Goal: Task Accomplishment & Management: Complete application form

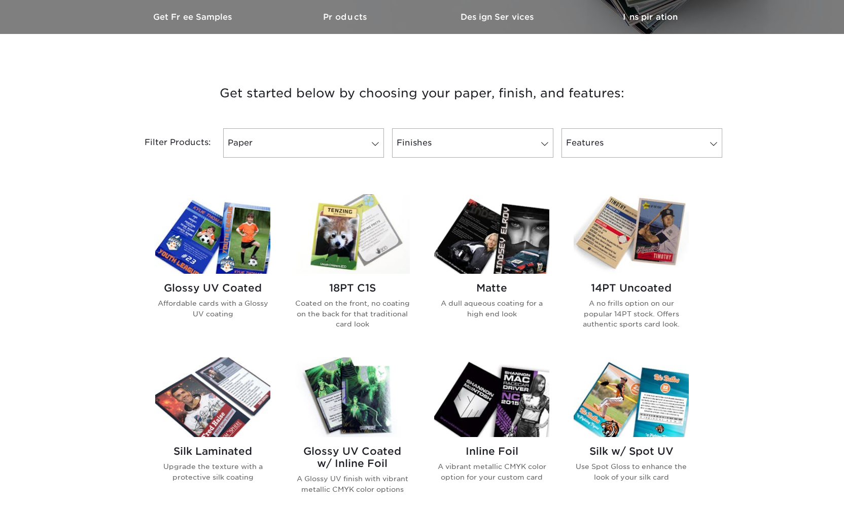
scroll to position [343, 0]
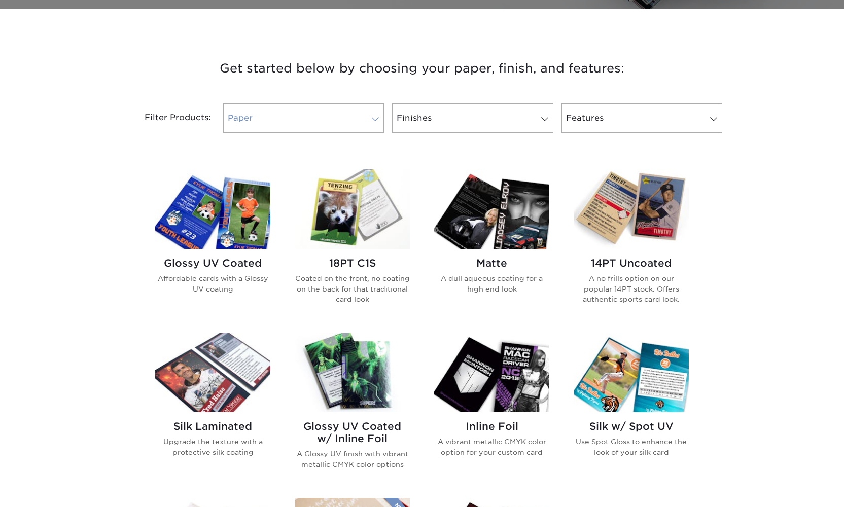
click at [341, 120] on link "Paper" at bounding box center [303, 117] width 161 height 29
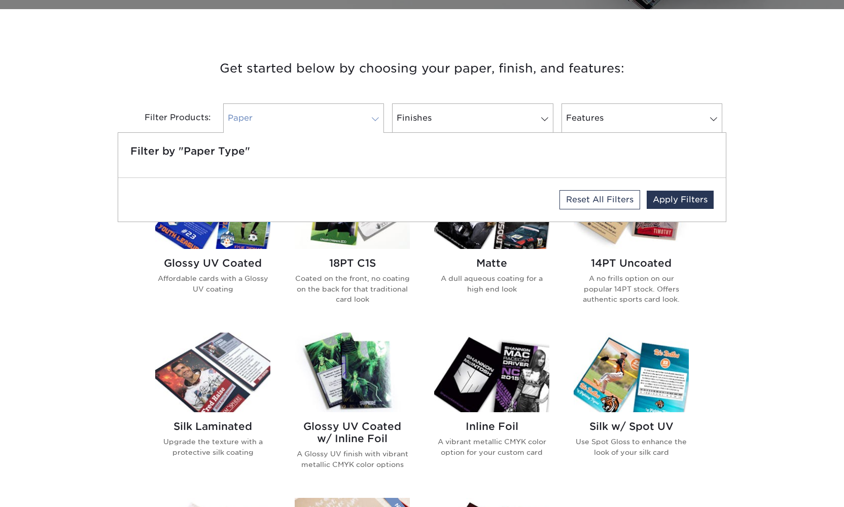
scroll to position [343, 0]
click at [483, 121] on link "Finishes" at bounding box center [472, 118] width 161 height 29
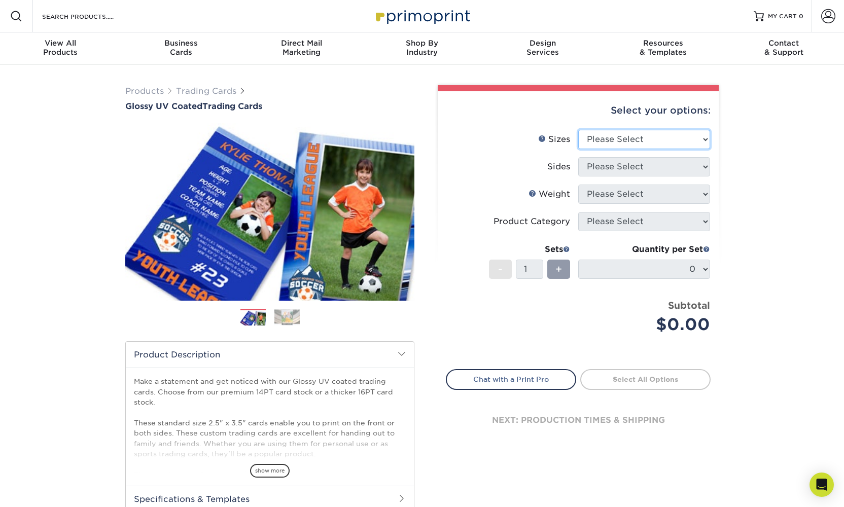
select select "2.50x3.50"
select select "13abbda7-1d64-4f25-8bb2-c179b224825d"
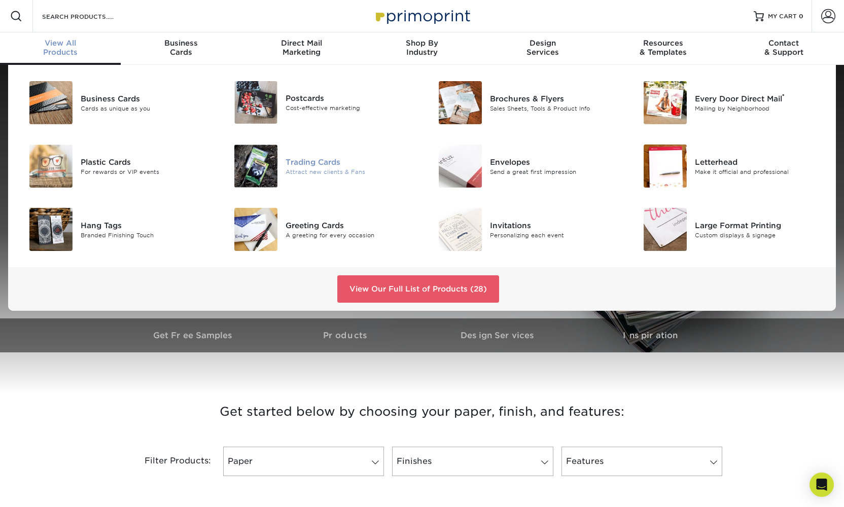
click at [250, 168] on img at bounding box center [255, 165] width 43 height 43
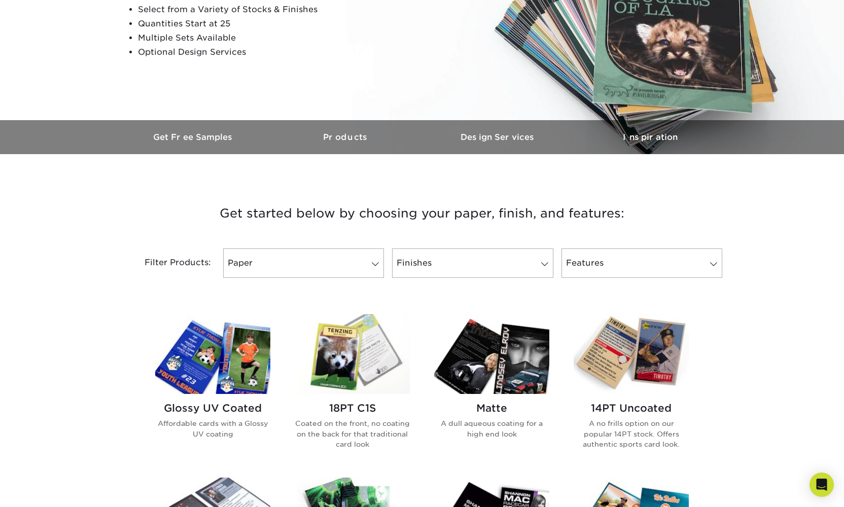
scroll to position [256, 0]
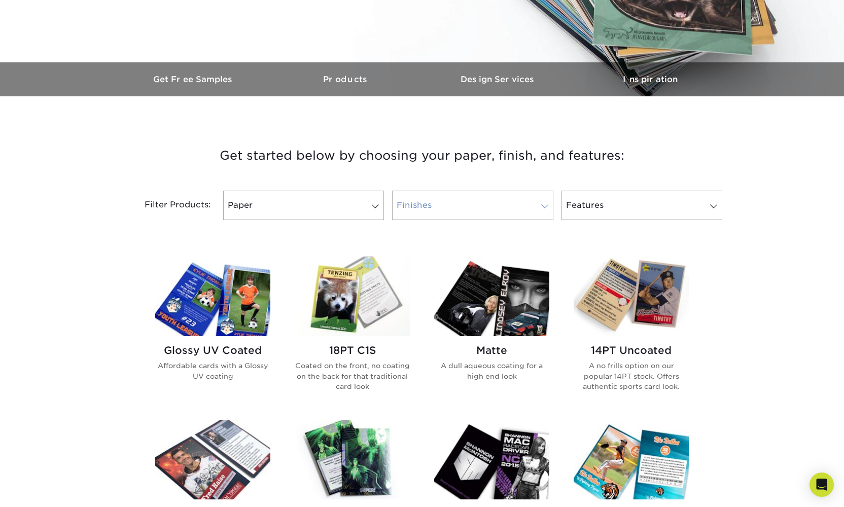
click at [478, 207] on link "Finishes" at bounding box center [472, 205] width 161 height 29
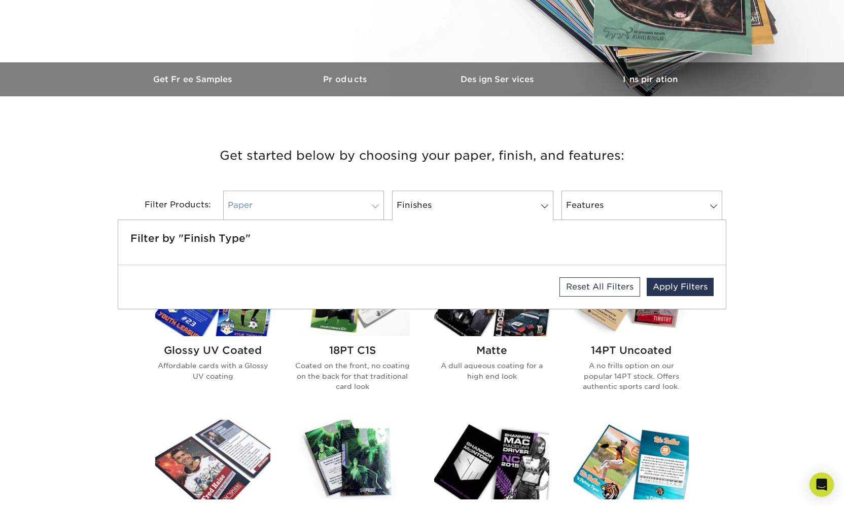
click at [308, 203] on link "Paper" at bounding box center [303, 205] width 161 height 29
click at [361, 348] on h2 "18PT C1S" at bounding box center [352, 350] width 115 height 12
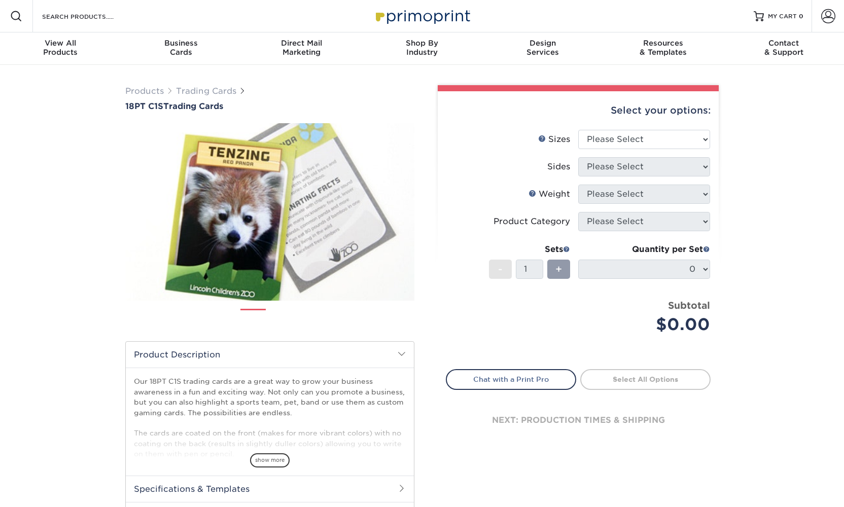
click at [359, 327] on ol at bounding box center [269, 321] width 289 height 24
select select "2.50x3.50"
select select "13abbda7-1d64-4f25-8bb2-c179b224825d"
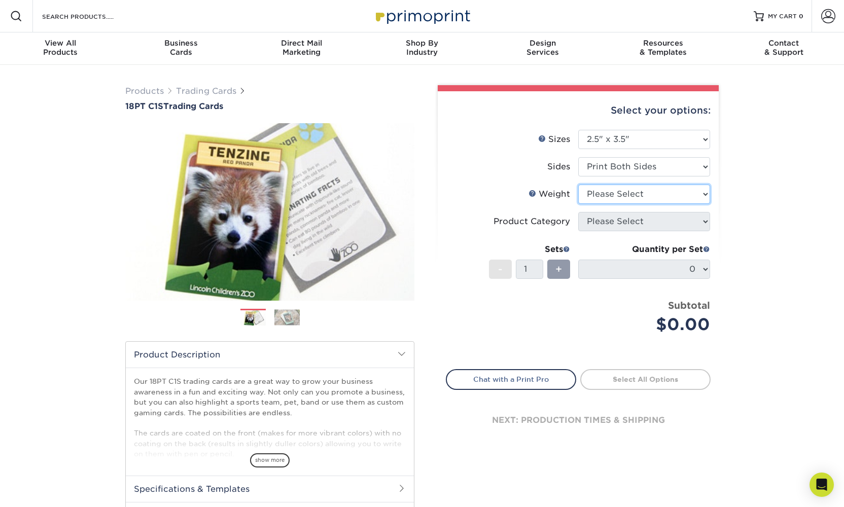
select select "18PTC1S"
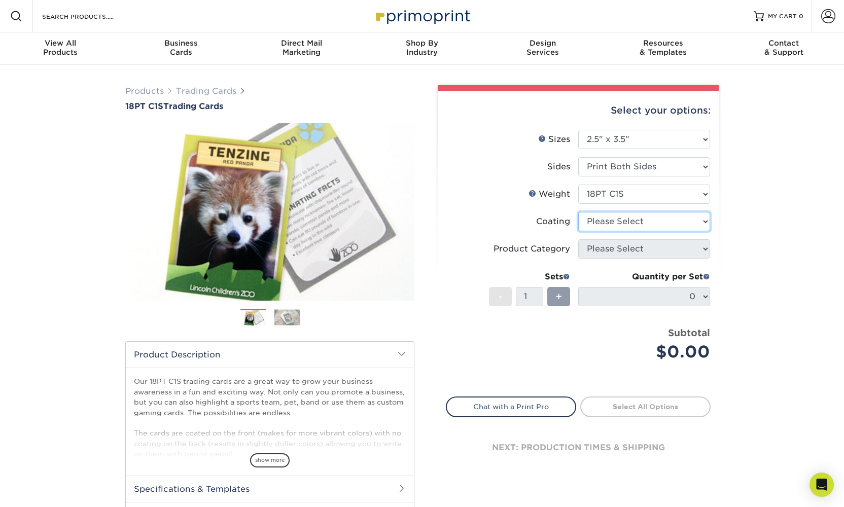
select select "1e8116af-acfc-44b1-83dc-8181aa338834"
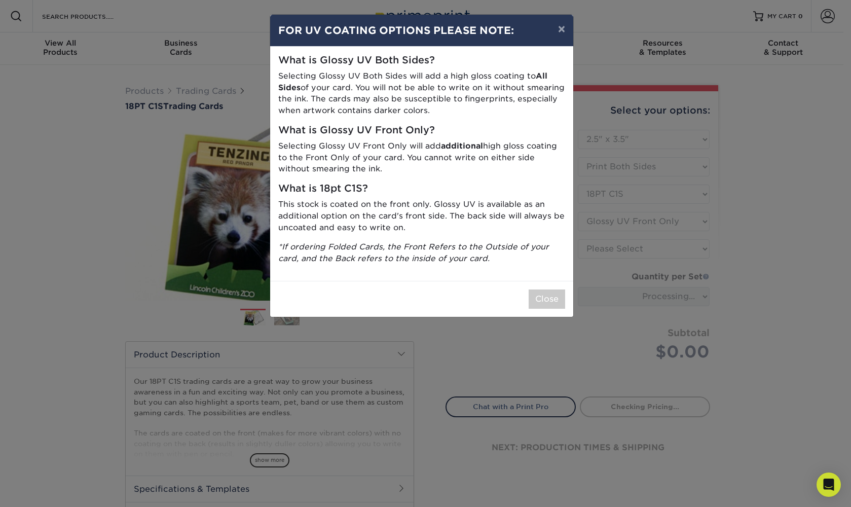
click at [554, 295] on button "Close" at bounding box center [547, 298] width 36 height 19
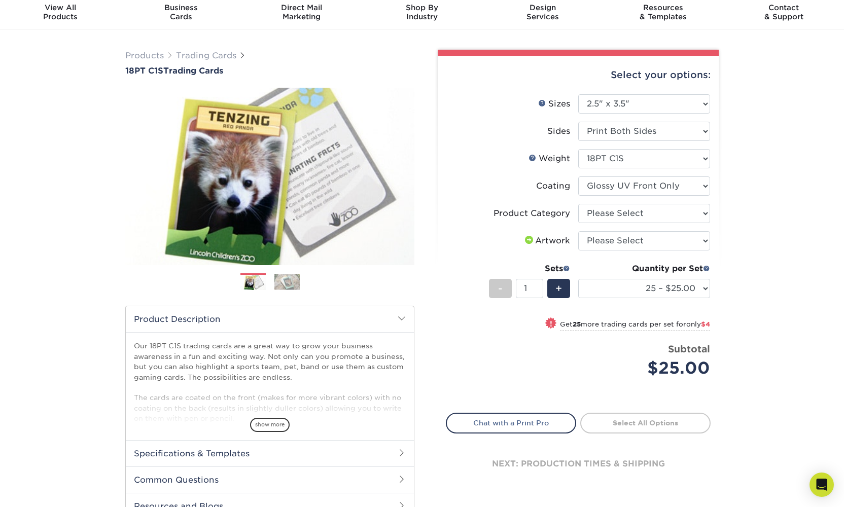
scroll to position [38, 0]
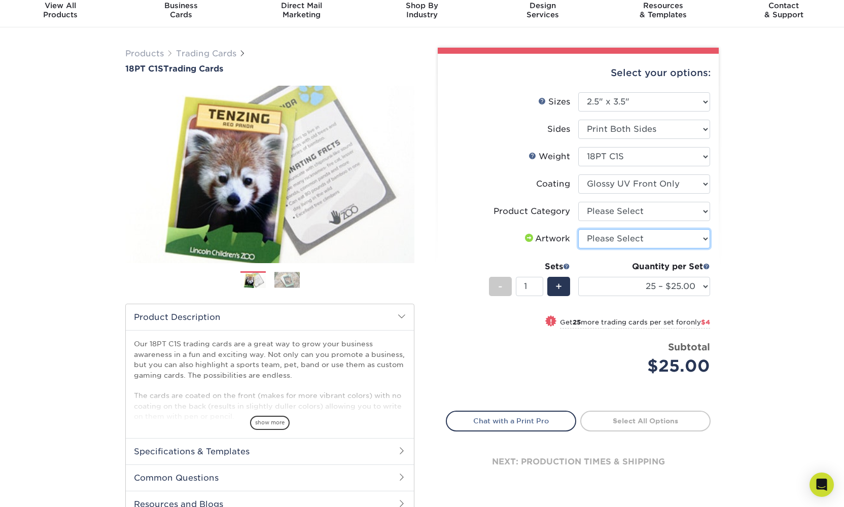
select select "upload"
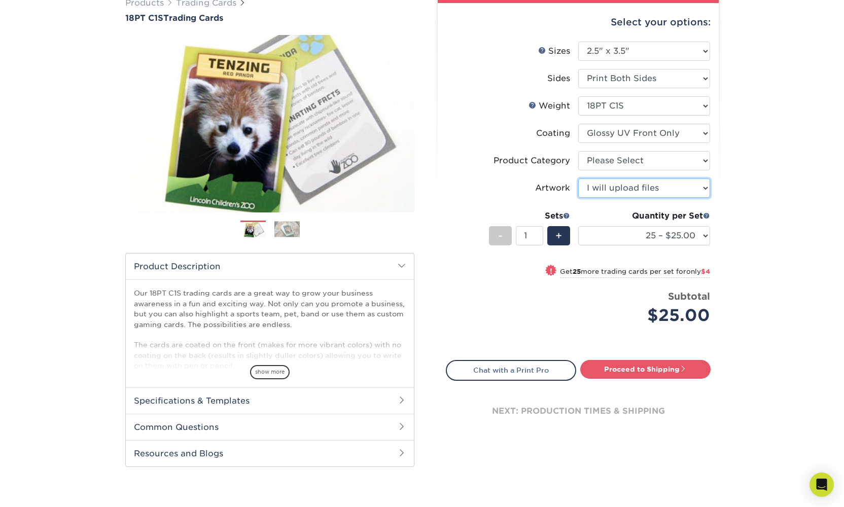
scroll to position [87, 1]
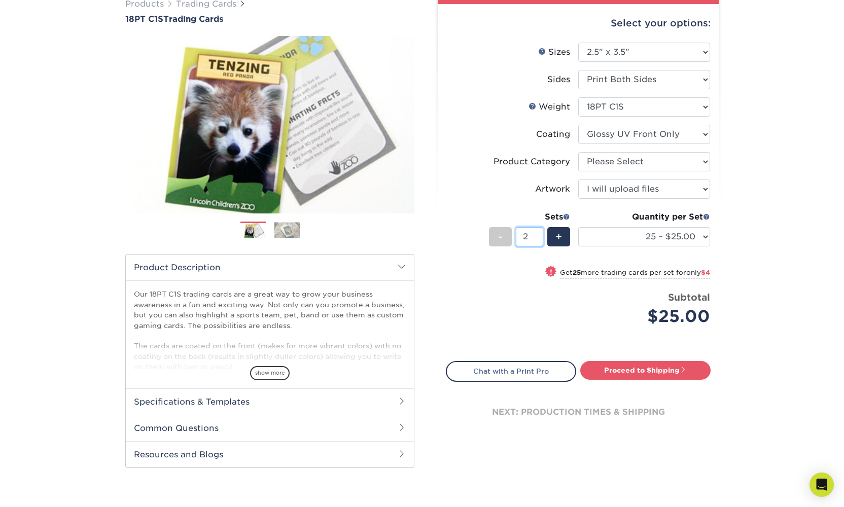
click at [539, 235] on input "2" at bounding box center [529, 236] width 27 height 19
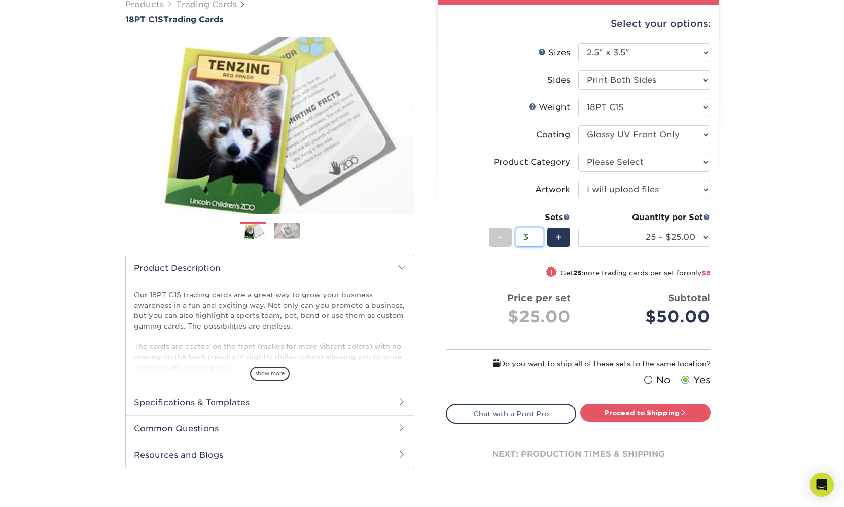
click at [539, 235] on input "3" at bounding box center [529, 237] width 27 height 19
click at [539, 235] on input "4" at bounding box center [529, 236] width 27 height 19
click at [539, 235] on input "5" at bounding box center [529, 236] width 27 height 19
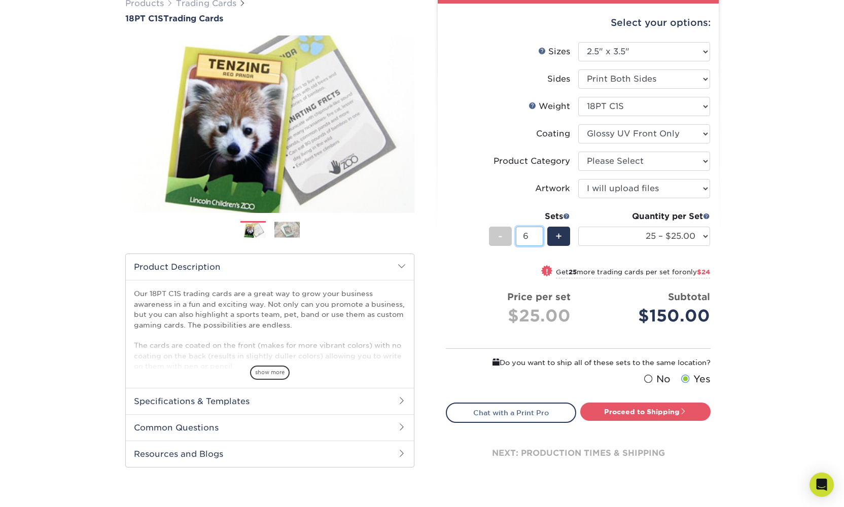
click at [539, 235] on input "6" at bounding box center [529, 236] width 27 height 19
click at [539, 235] on input "7" at bounding box center [529, 236] width 27 height 19
click at [539, 235] on input "8" at bounding box center [529, 236] width 27 height 19
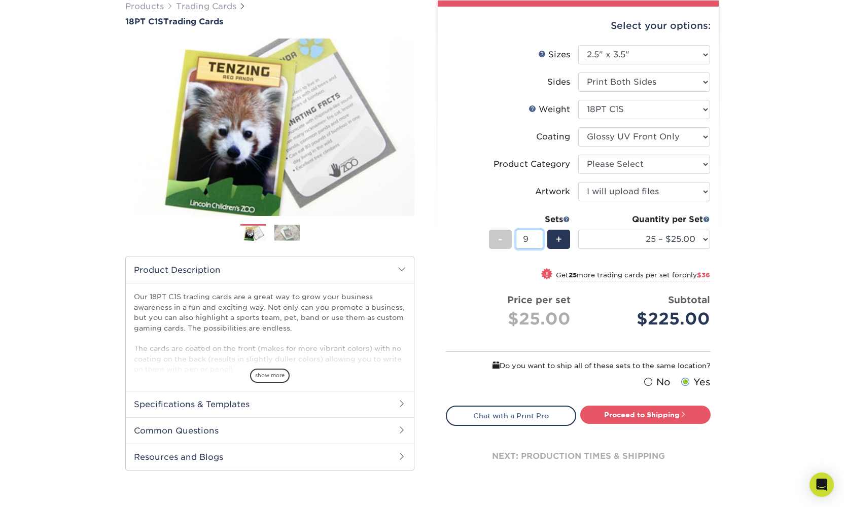
click at [539, 235] on input "9" at bounding box center [529, 239] width 27 height 19
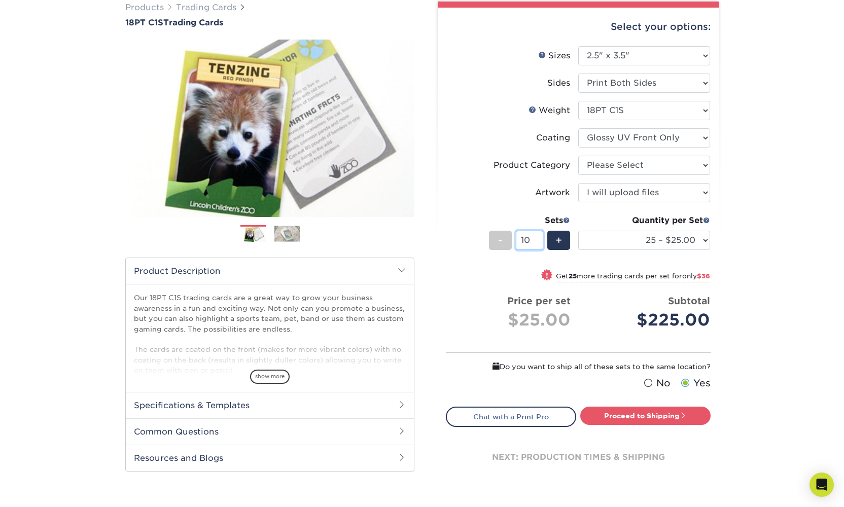
click at [539, 235] on input "10" at bounding box center [529, 240] width 27 height 19
click at [539, 235] on input "11" at bounding box center [529, 240] width 27 height 19
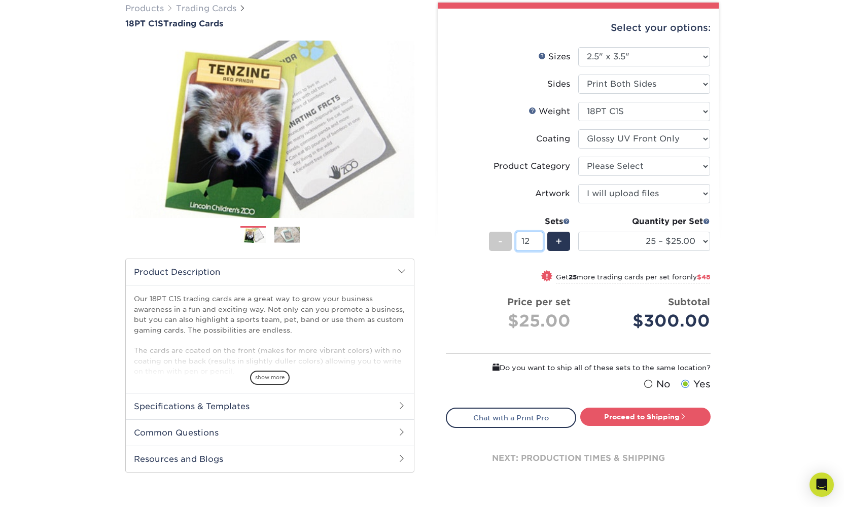
click at [539, 235] on input "12" at bounding box center [529, 241] width 27 height 19
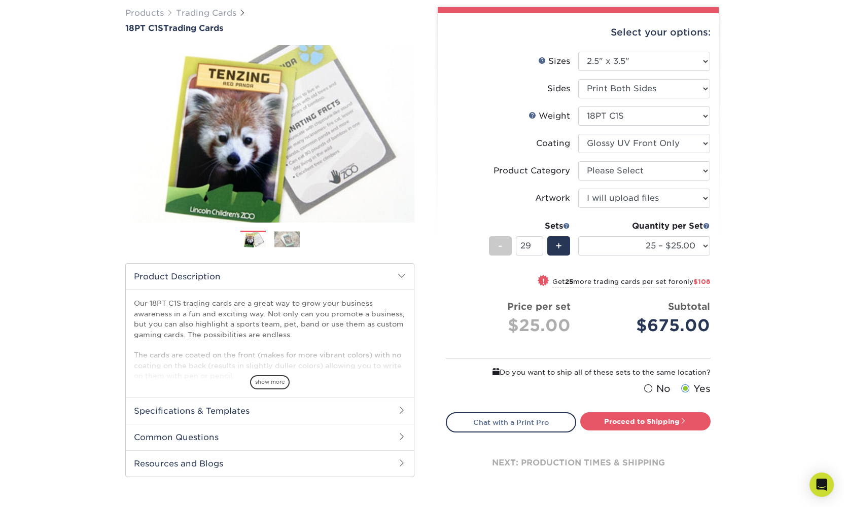
click at [539, 236] on input "29" at bounding box center [529, 245] width 27 height 19
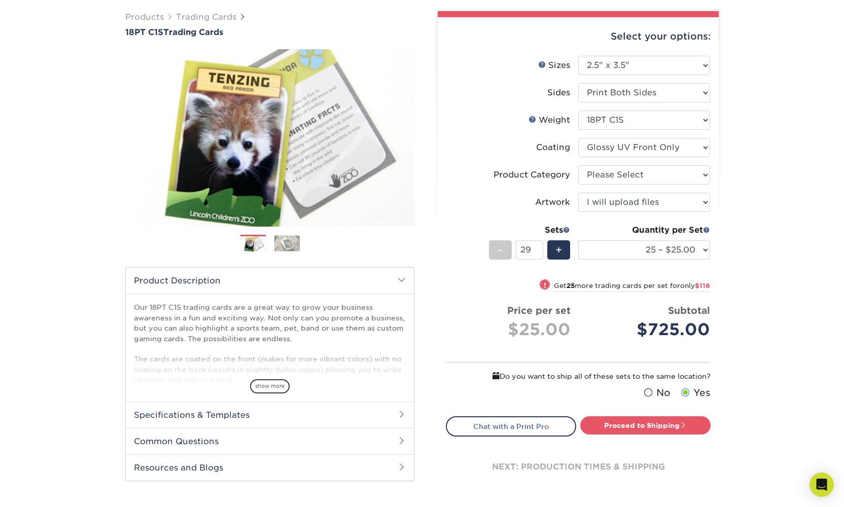
scroll to position [72, 0]
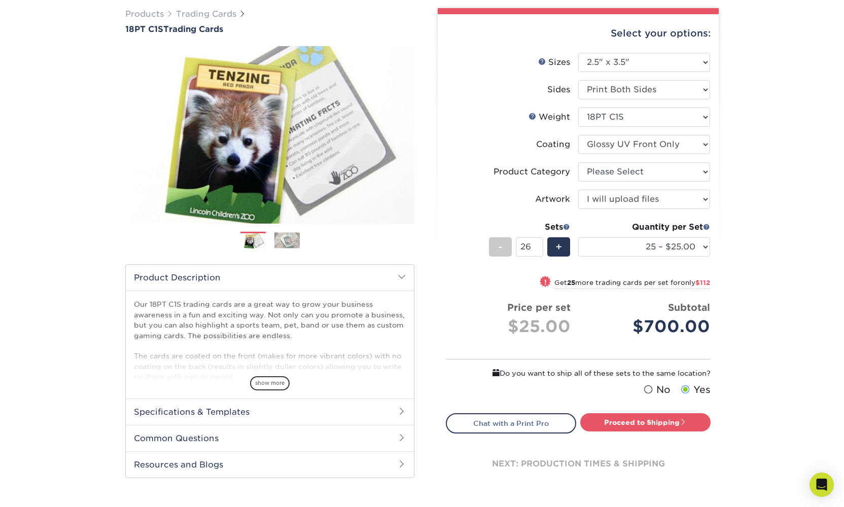
click at [539, 251] on input "26" at bounding box center [529, 246] width 27 height 19
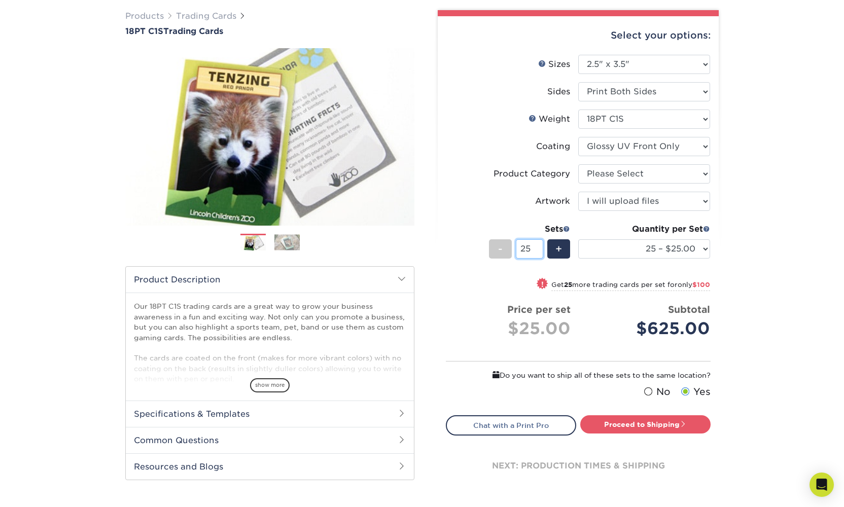
click at [539, 250] on input "25" at bounding box center [529, 248] width 27 height 19
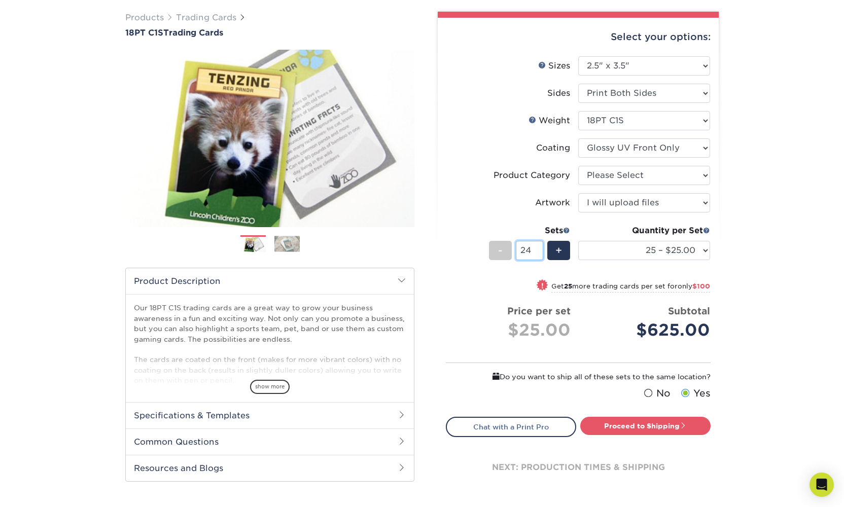
click at [539, 250] on input "24" at bounding box center [529, 250] width 27 height 19
click at [539, 250] on input "23" at bounding box center [529, 250] width 27 height 19
click at [539, 250] on input "19" at bounding box center [529, 249] width 27 height 19
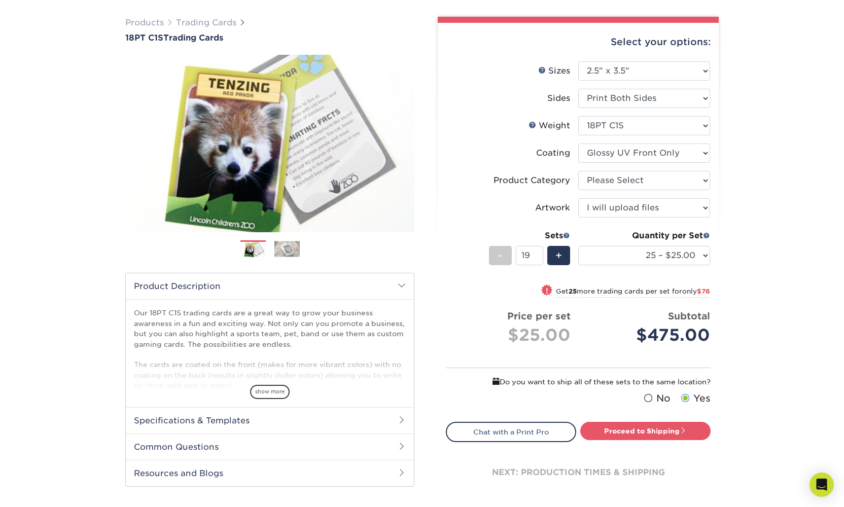
click at [539, 250] on input "19" at bounding box center [529, 255] width 27 height 19
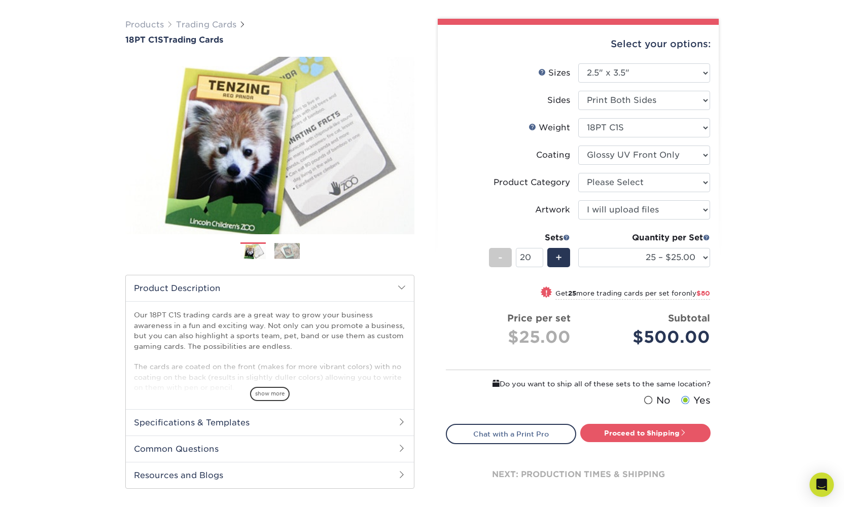
click at [539, 253] on input "20" at bounding box center [529, 257] width 27 height 19
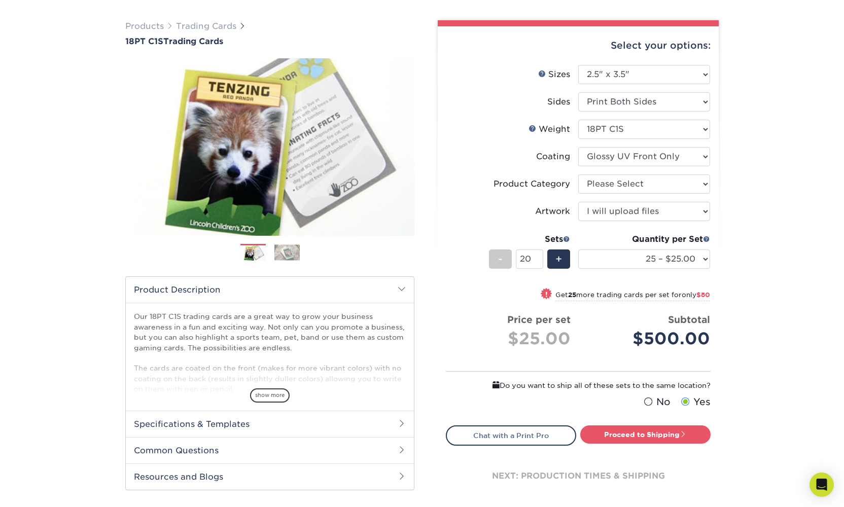
drag, startPoint x: 532, startPoint y: 257, endPoint x: 515, endPoint y: 258, distance: 17.3
click at [515, 258] on div "- 20 +" at bounding box center [529, 260] width 81 height 23
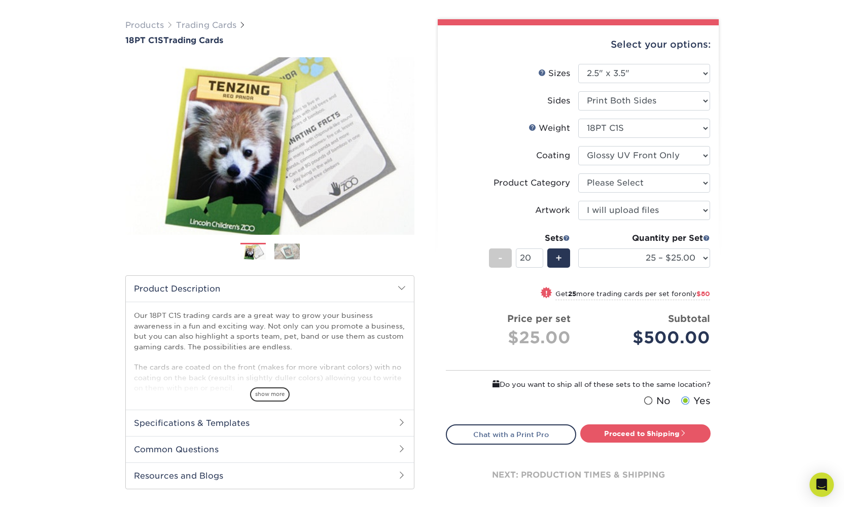
click at [528, 258] on input "20" at bounding box center [529, 257] width 27 height 19
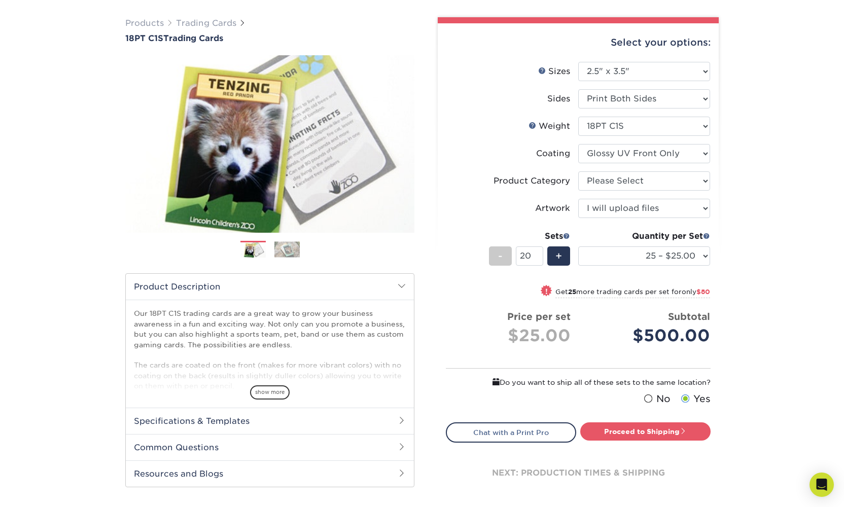
click at [532, 259] on input "20" at bounding box center [529, 255] width 27 height 19
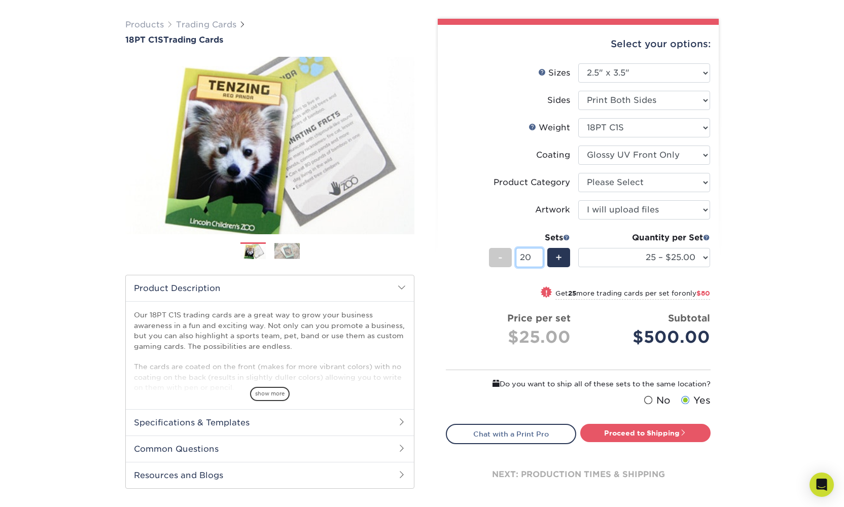
click at [530, 254] on input "20" at bounding box center [529, 257] width 27 height 19
type input "2"
type input "48"
select select "500 – $58.00"
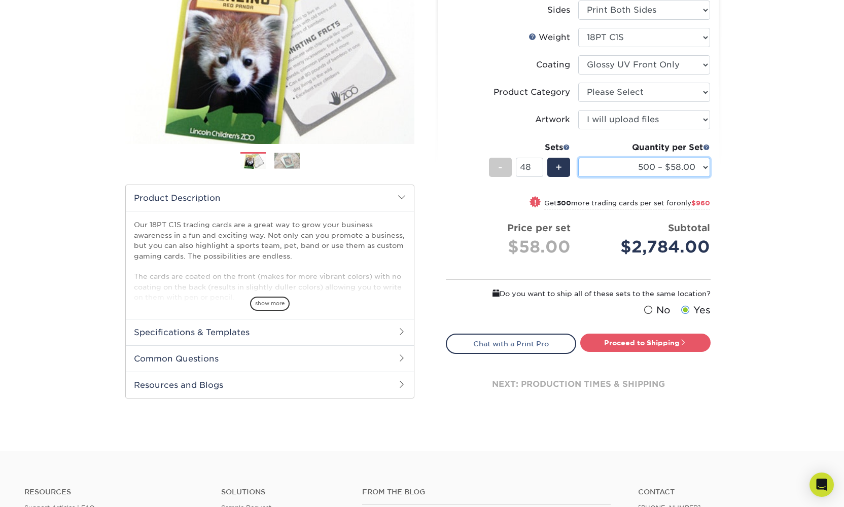
scroll to position [157, 0]
click at [250, 334] on h2 "Specifications & Templates" at bounding box center [270, 331] width 288 height 26
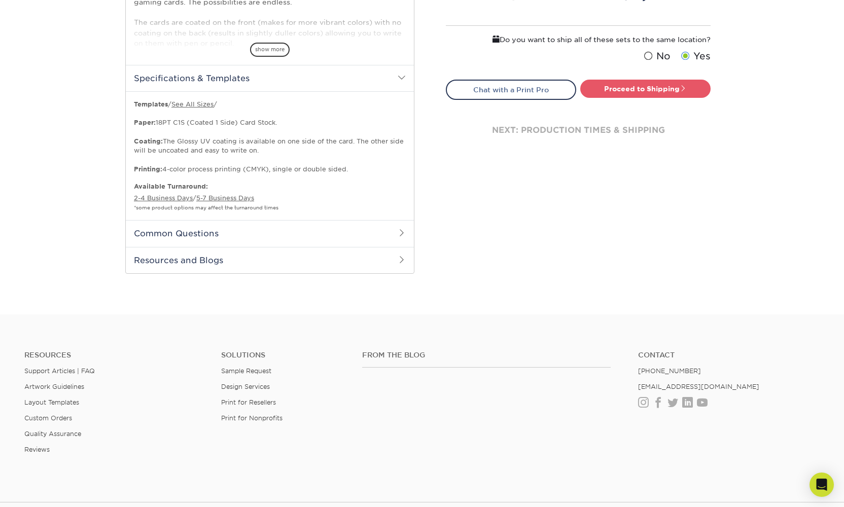
scroll to position [411, 0]
click at [258, 399] on link "Print for Resellers" at bounding box center [248, 402] width 55 height 8
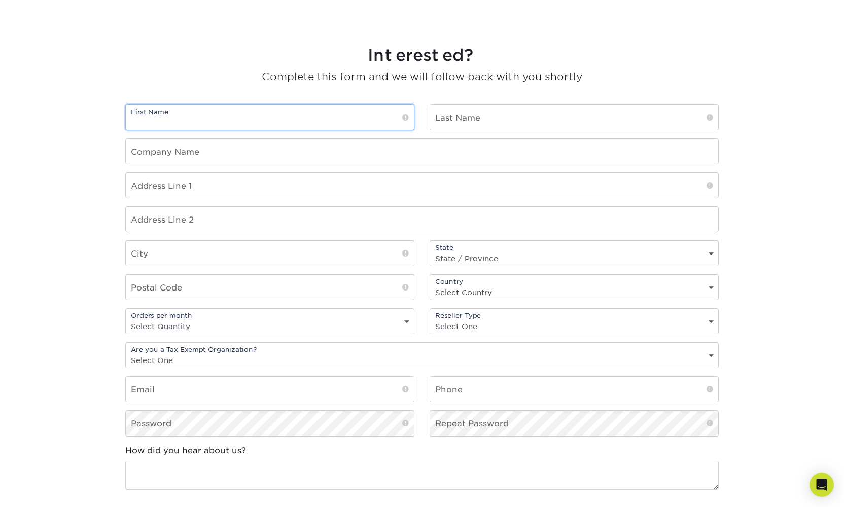
scroll to position [712, 0]
type input "[PERSON_NAME]"
type input "Package My Bud"
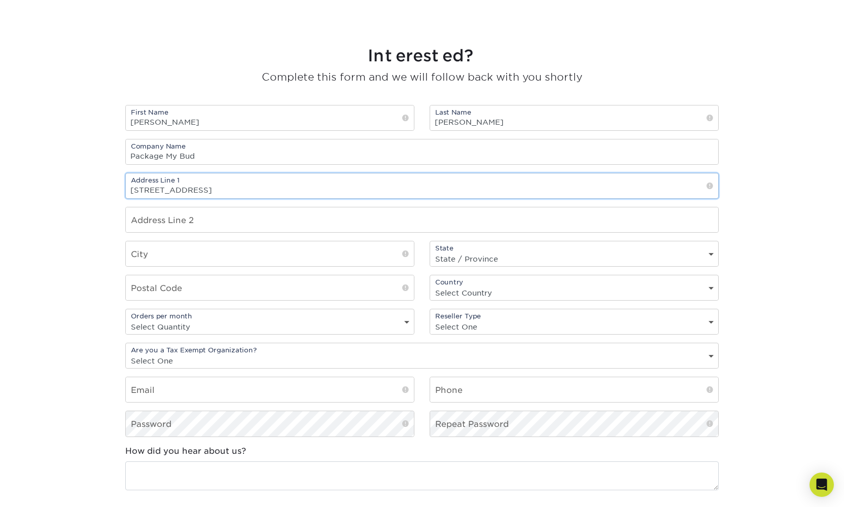
type input "16885 Black Walnut Lane"
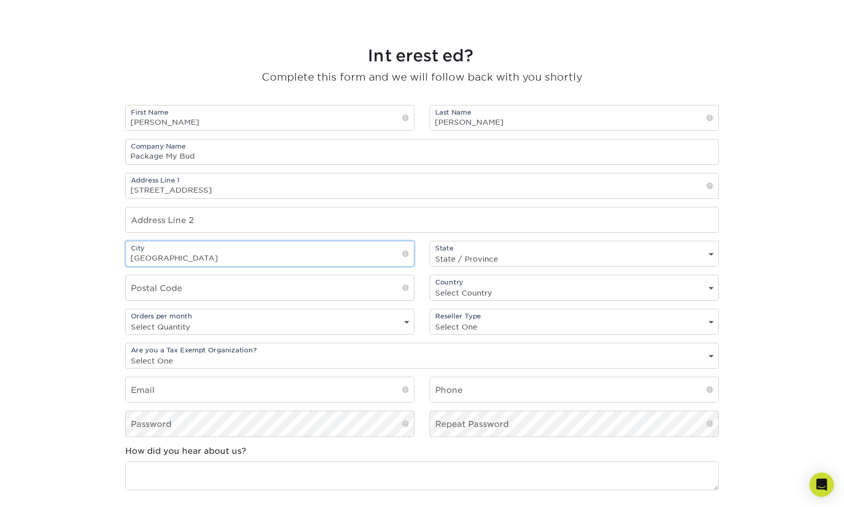
type input "East Lansing"
select select "MI"
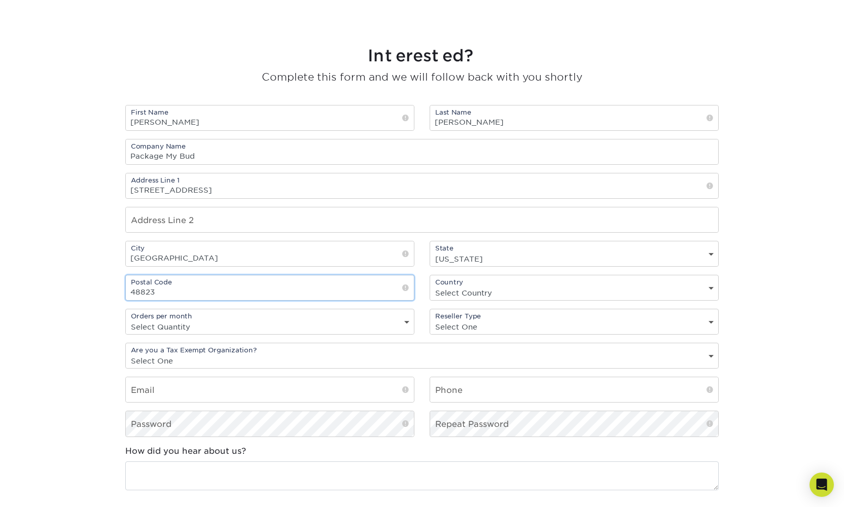
type input "48823"
select select "US"
select select "1-9"
select select "broker"
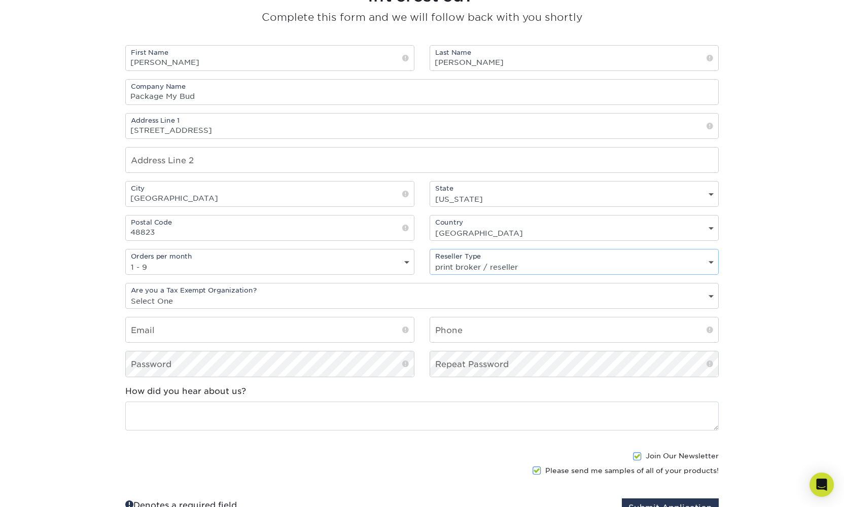
scroll to position [773, 0]
select select "yes"
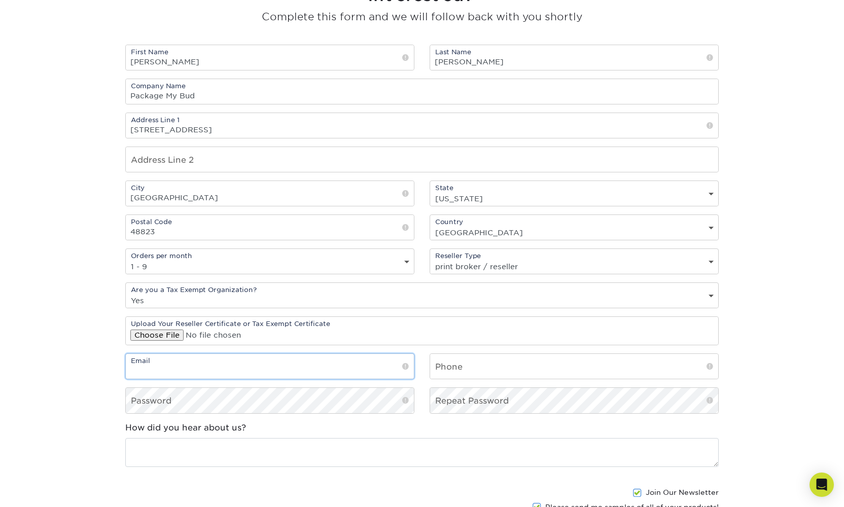
type input "becky@packagemybud.com"
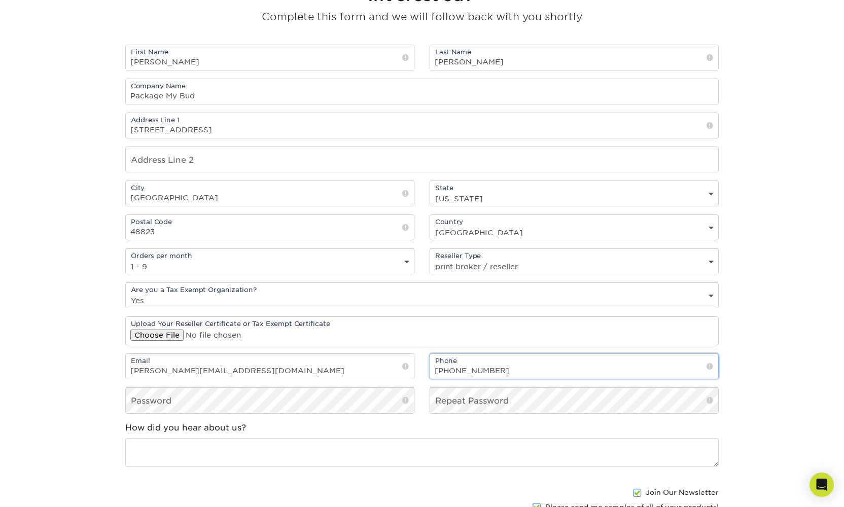
type input "231-670-5940"
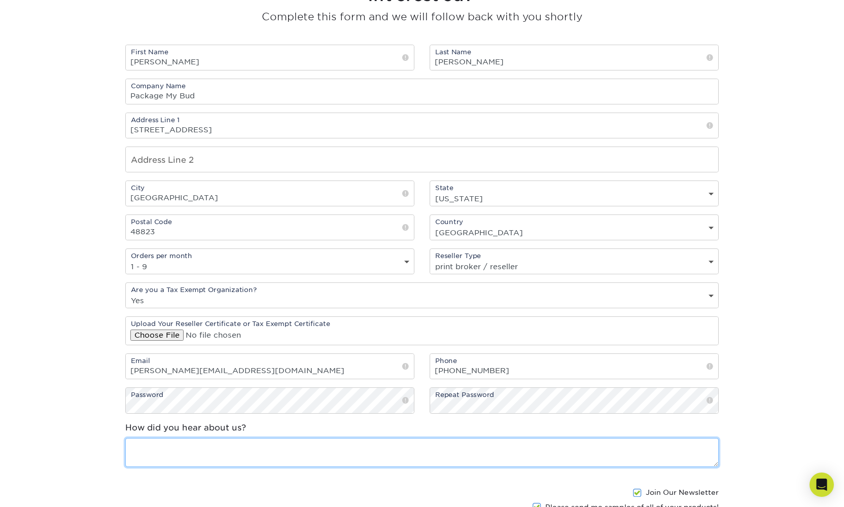
click at [211, 450] on textarea at bounding box center [421, 452] width 593 height 29
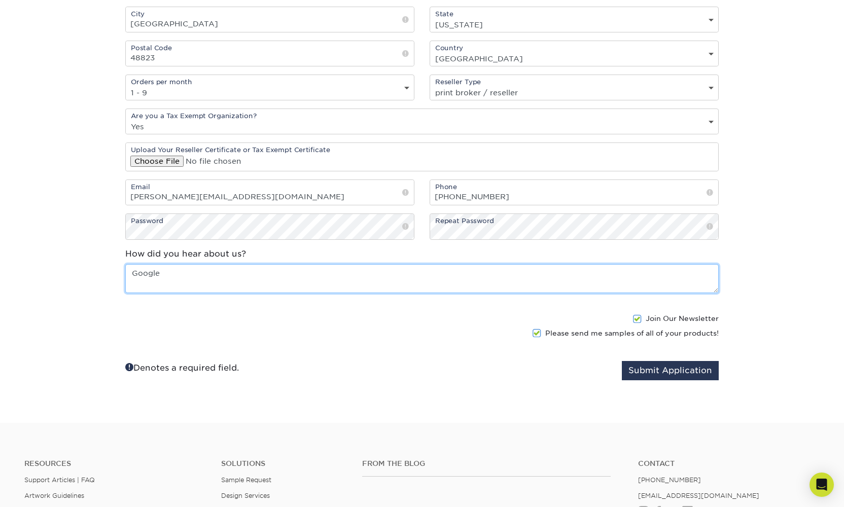
scroll to position [948, 0]
type textarea "Google"
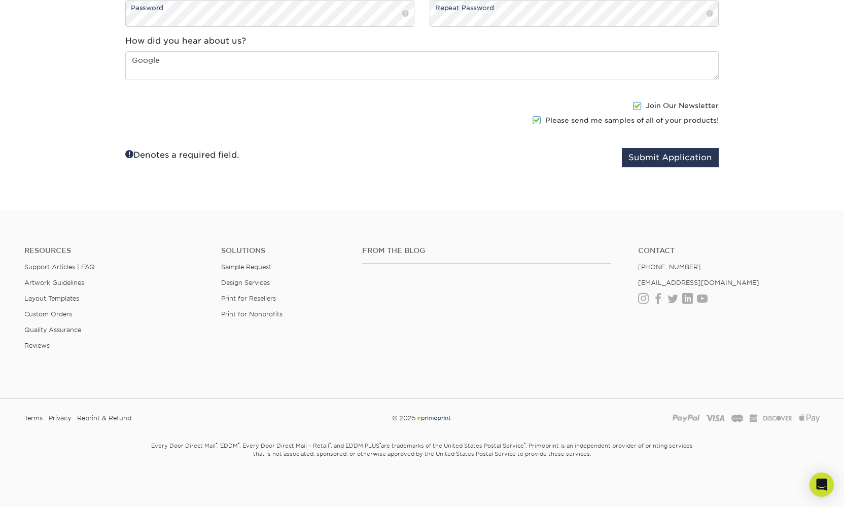
scroll to position [1159, 0]
click at [639, 108] on span at bounding box center [637, 106] width 9 height 10
click at [0, 0] on input "Join Our Newsletter" at bounding box center [0, 0] width 0 height 0
click at [670, 167] on button "Submit Application" at bounding box center [670, 157] width 97 height 19
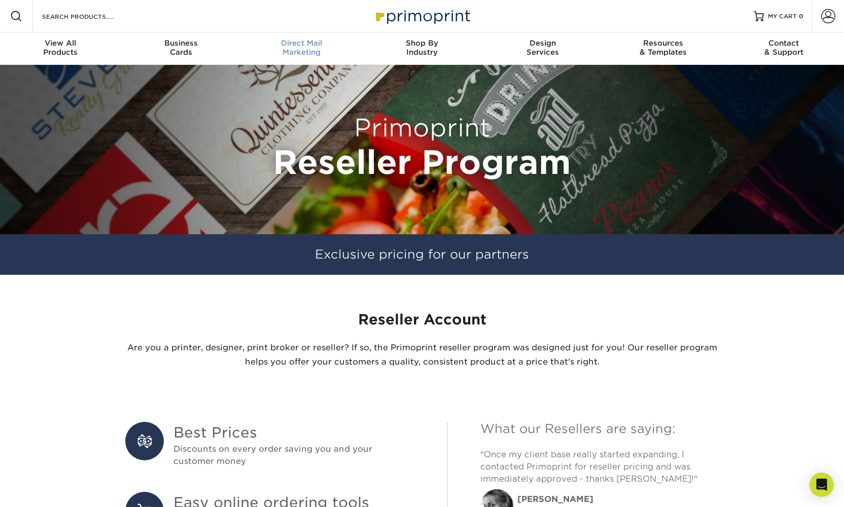
scroll to position [0, 0]
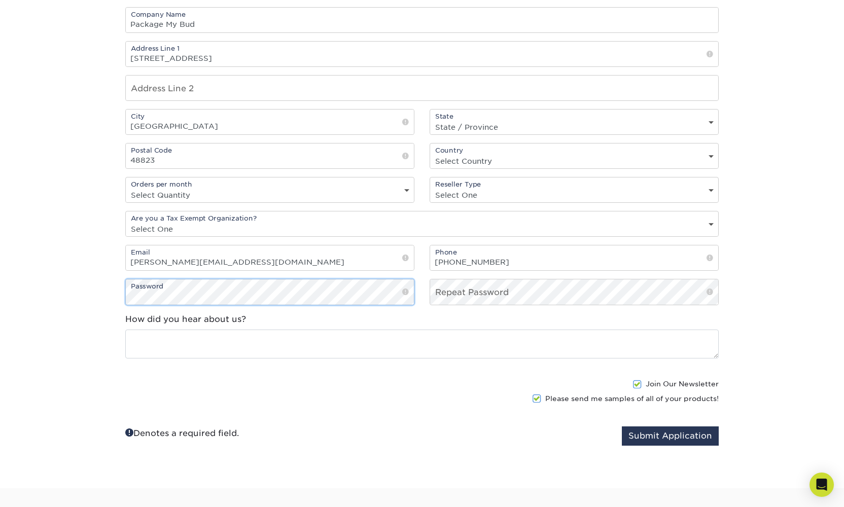
scroll to position [877, 0]
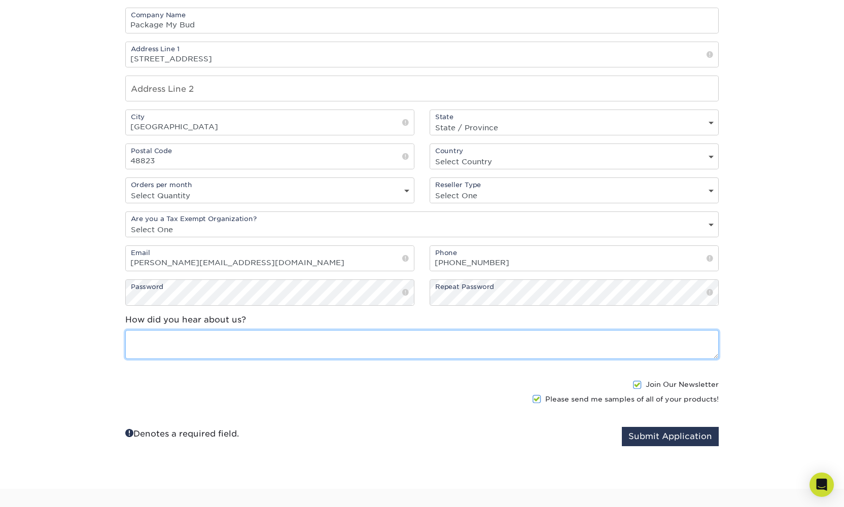
click at [160, 347] on textarea at bounding box center [421, 344] width 593 height 29
type textarea "Google"
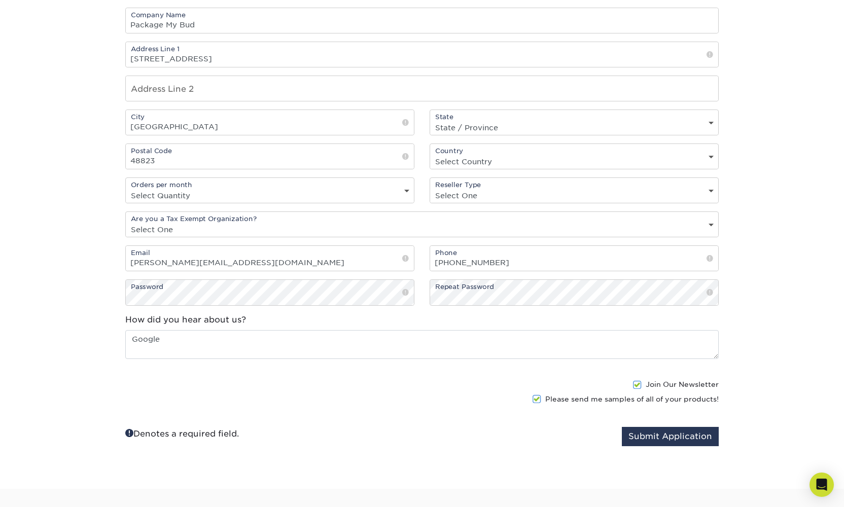
click at [647, 439] on button "Submit Application" at bounding box center [670, 436] width 97 height 19
select select "MI"
select select "US"
select select "1-9"
select select "broker"
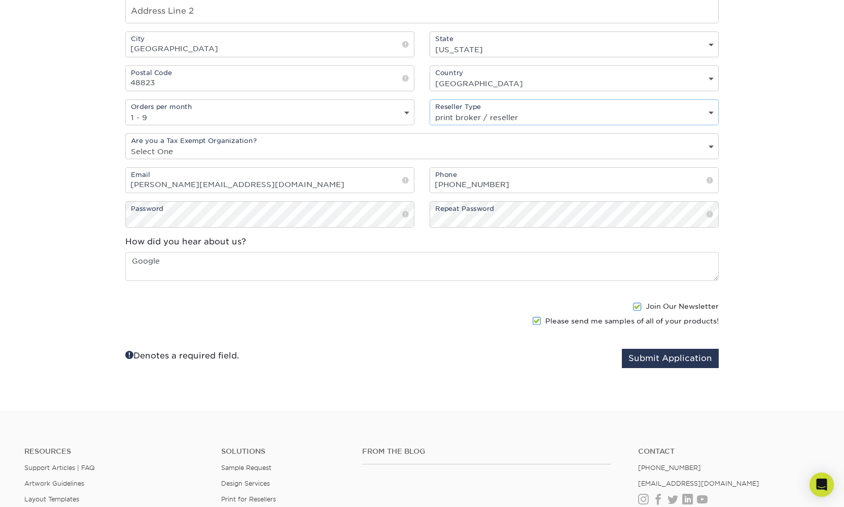
scroll to position [956, 0]
select select "yes"
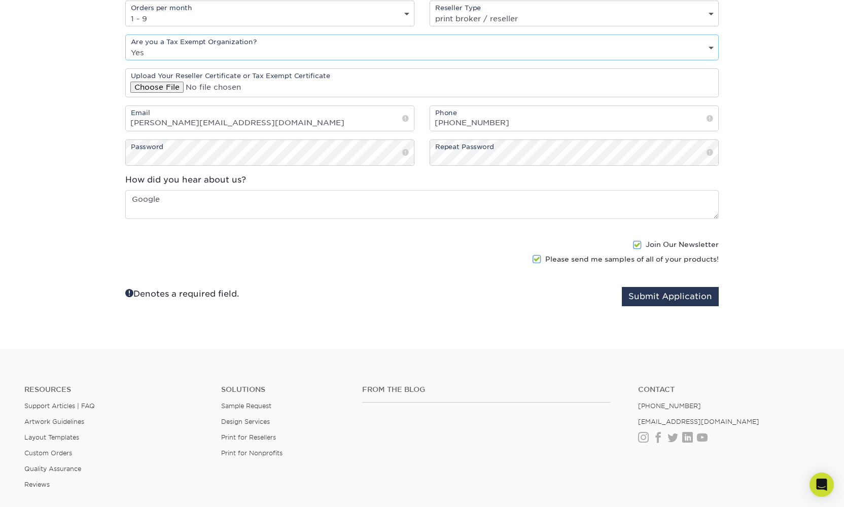
scroll to position [1096, 0]
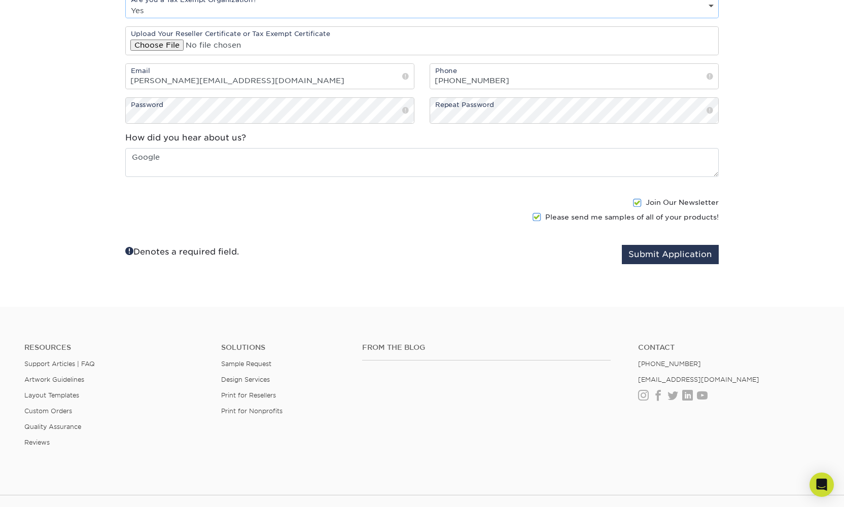
click at [658, 258] on button "Submit Application" at bounding box center [670, 254] width 97 height 19
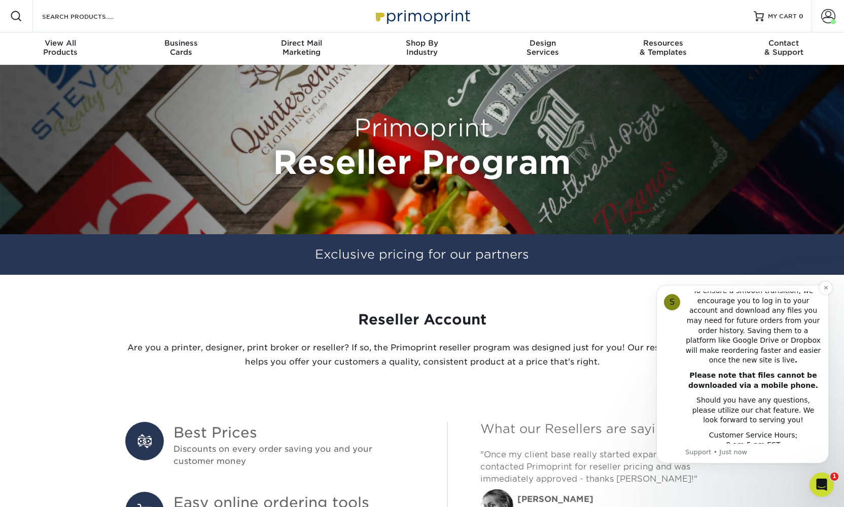
scroll to position [250, 0]
